Goal: Task Accomplishment & Management: Use online tool/utility

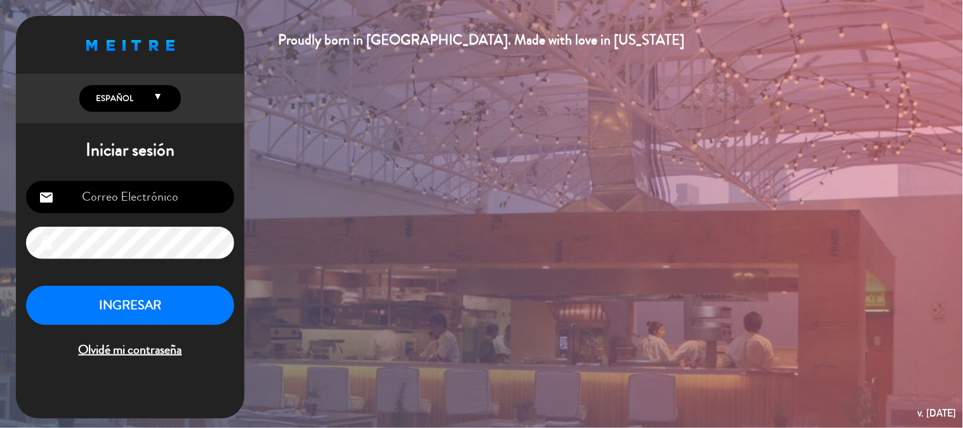
type input "[EMAIL_ADDRESS][DOMAIN_NAME]"
click at [166, 312] on button "INGRESAR" at bounding box center [130, 306] width 208 height 40
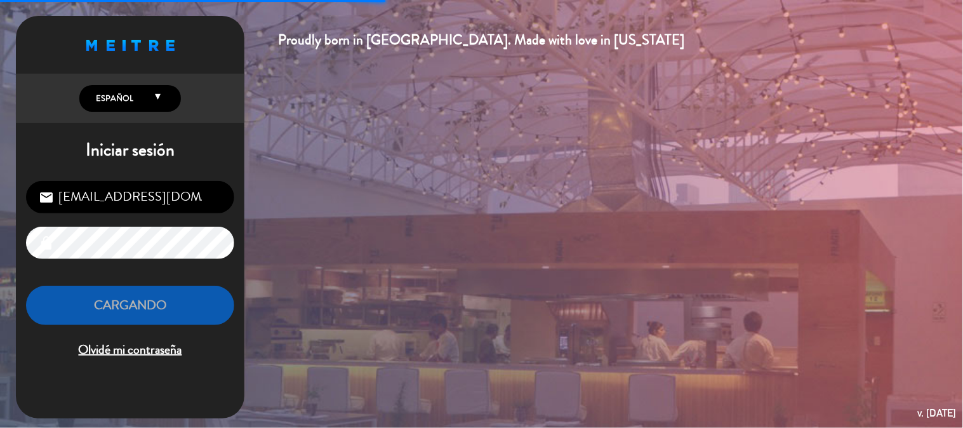
click at [166, 312] on button "Cargando" at bounding box center [130, 306] width 208 height 40
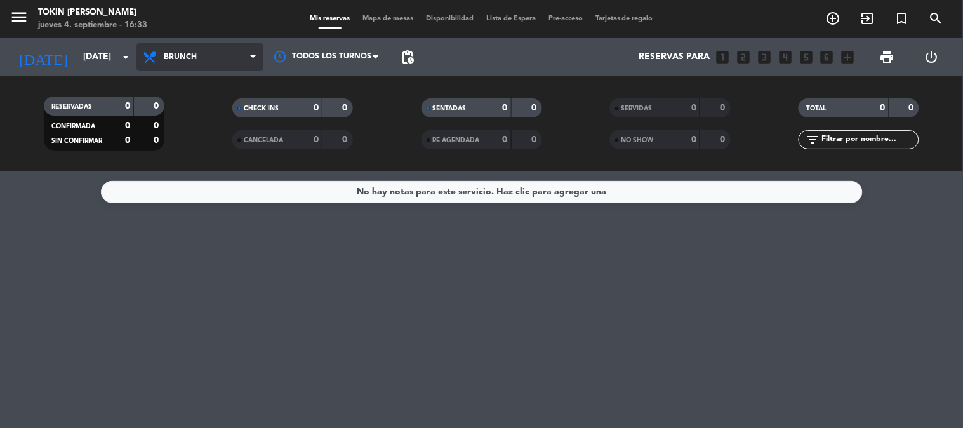
click at [184, 65] on span "Brunch" at bounding box center [200, 57] width 127 height 28
click at [164, 173] on ng-component "menu Tokin [PERSON_NAME] [DATE] 4. septiembre - 16:33 Mis reservas Mapa de mesa…" at bounding box center [481, 214] width 963 height 428
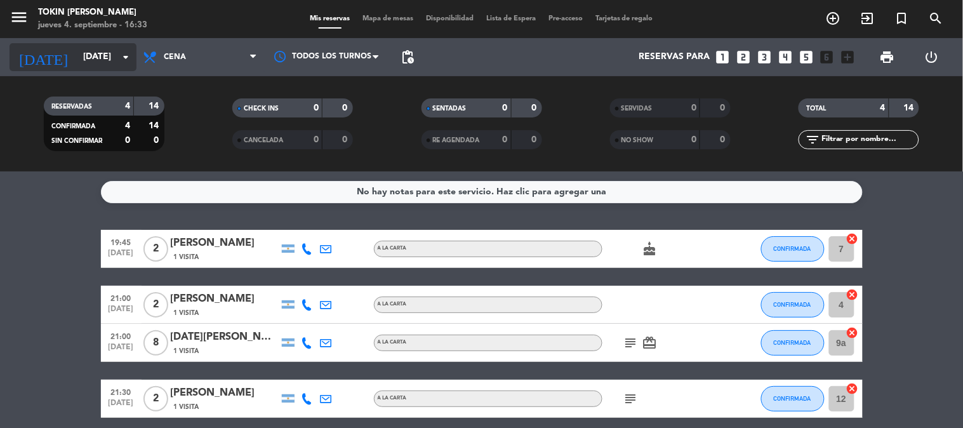
click at [98, 62] on input "[DATE]" at bounding box center [137, 57] width 121 height 23
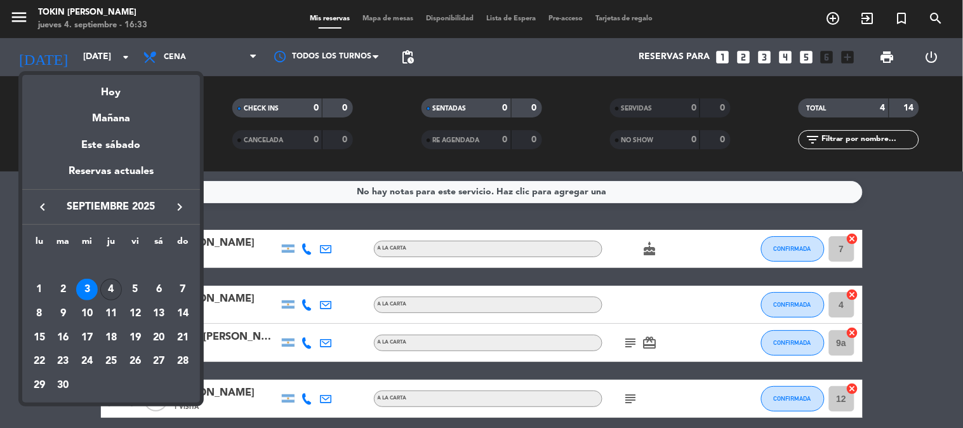
click at [116, 282] on div "4" at bounding box center [111, 290] width 22 height 22
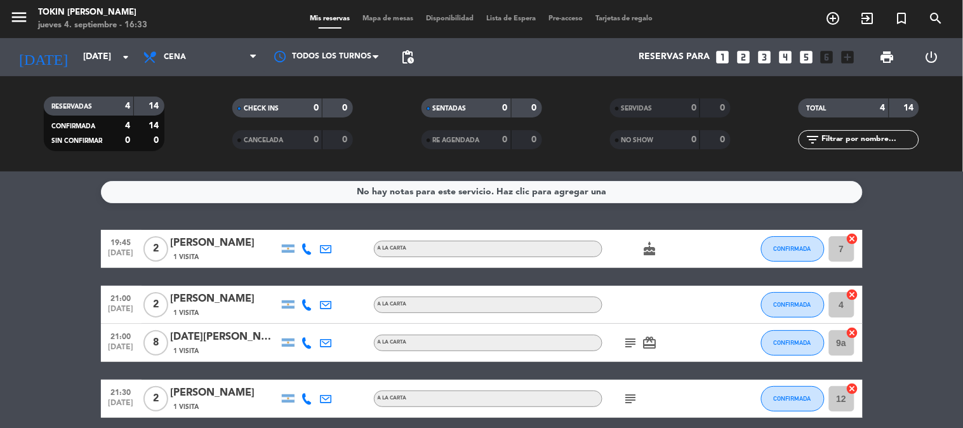
type input "[DEMOGRAPHIC_DATA][DATE]"
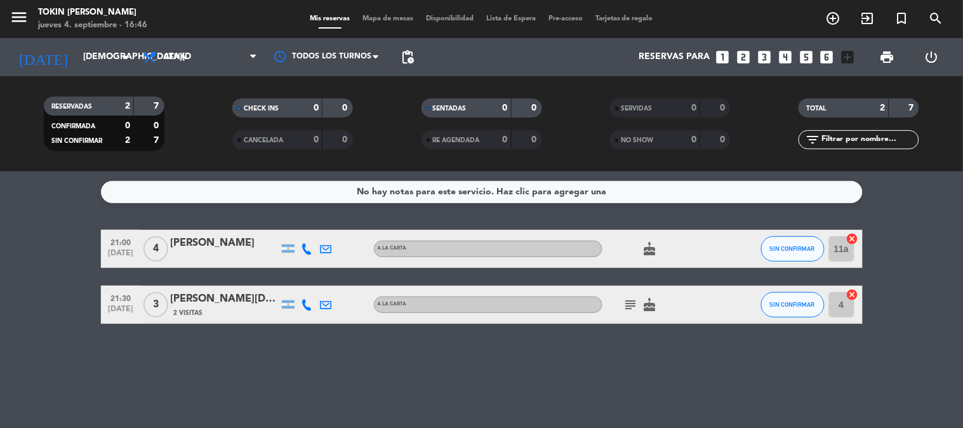
click at [685, 359] on div "No hay notas para este servicio. Haz clic para agregar una 21:00 [DATE] 4 [PERS…" at bounding box center [481, 299] width 963 height 257
